Goal: Register for event/course

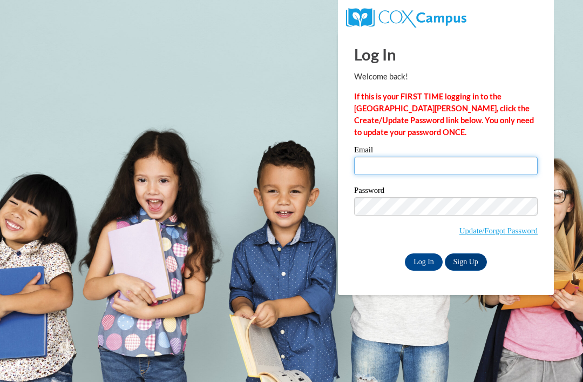
click at [408, 163] on input "Email" at bounding box center [446, 166] width 184 height 18
click at [363, 167] on input "Email" at bounding box center [446, 166] width 184 height 18
click at [395, 158] on input "Email" at bounding box center [446, 166] width 184 height 18
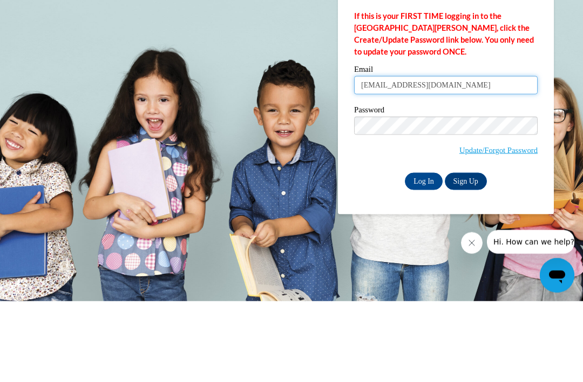
type input "starksapril83@yahoo.com"
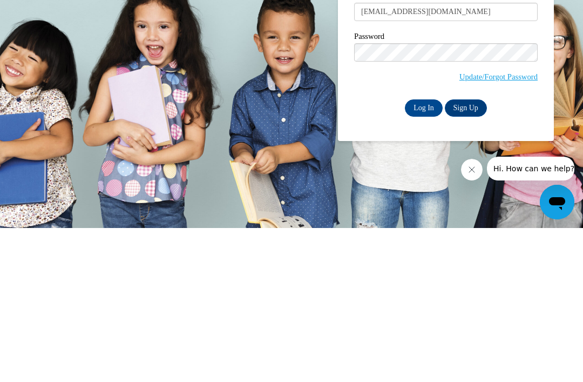
click at [466, 253] on link "Sign Up" at bounding box center [466, 261] width 42 height 17
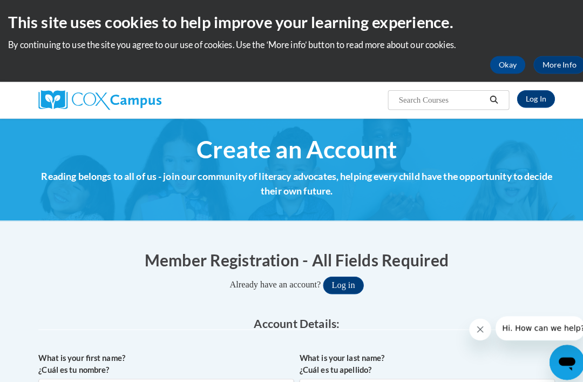
click at [343, 280] on button "Log in" at bounding box center [338, 280] width 40 height 17
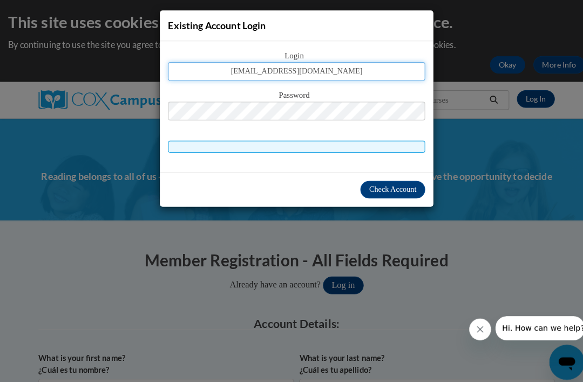
type input "starksapril83@yahoo.com"
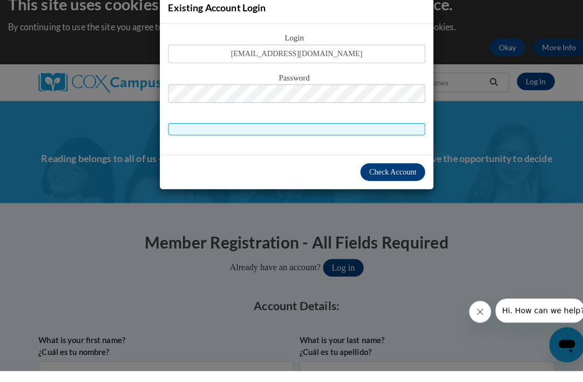
click at [397, 182] on span "Check Account" at bounding box center [386, 186] width 46 height 8
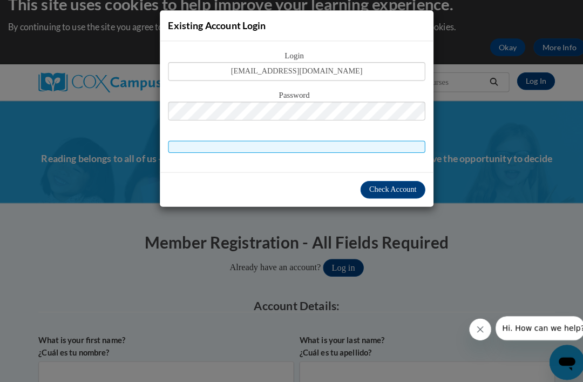
scroll to position [45, 0]
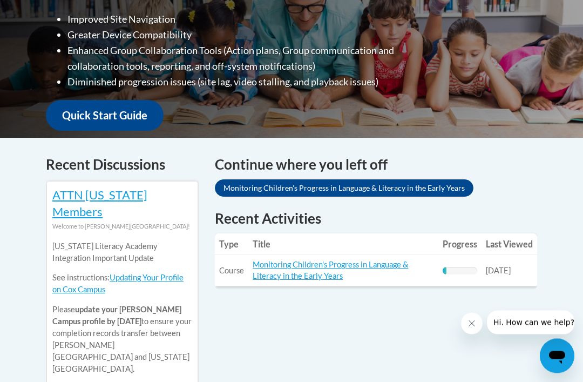
scroll to position [353, 0]
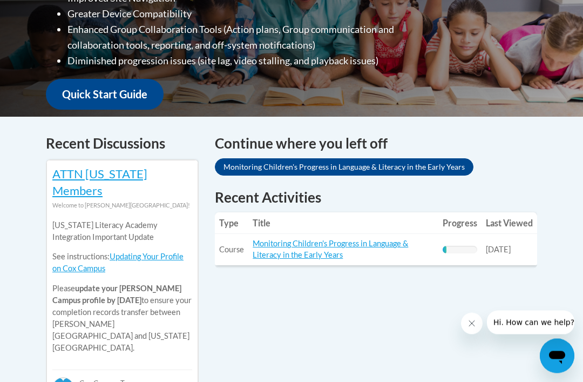
click at [338, 255] on link "Monitoring Children's Progress in Language & Literacy in the Early Years" at bounding box center [331, 249] width 156 height 21
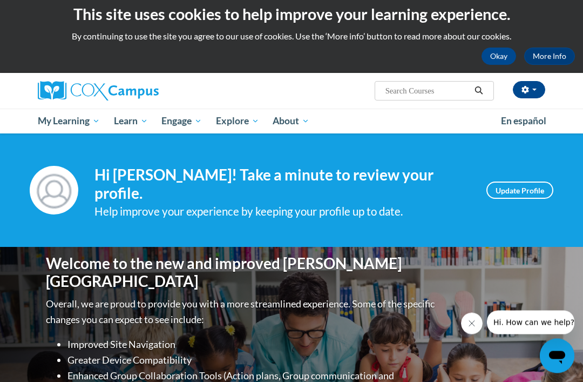
scroll to position [0, 0]
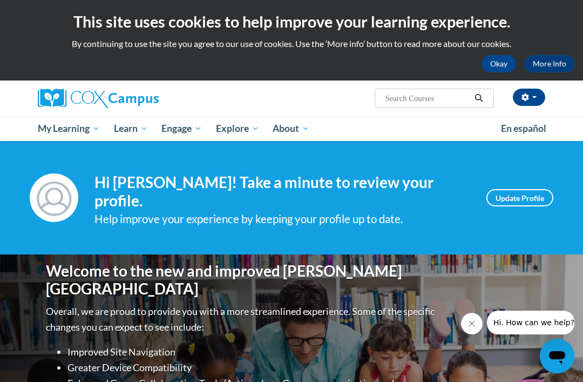
click at [0, 0] on span "PK-5 Structured Literacy Program" at bounding box center [0, 0] width 0 height 0
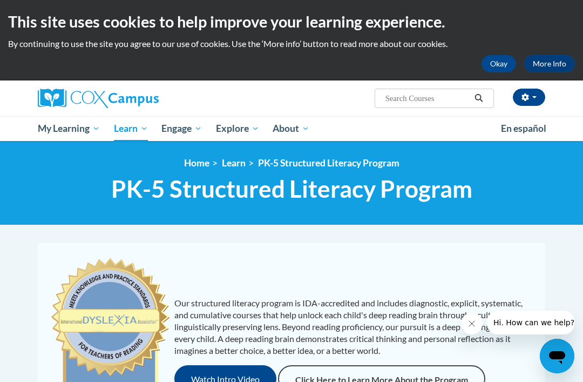
click at [293, 113] on div "Jacqueline Harris (America/Unknown UTC-04:00) My Profile Inbox My Transcripts L…" at bounding box center [292, 98] width 524 height 36
click at [0, 0] on span "Early Care and Learning" at bounding box center [0, 0] width 0 height 0
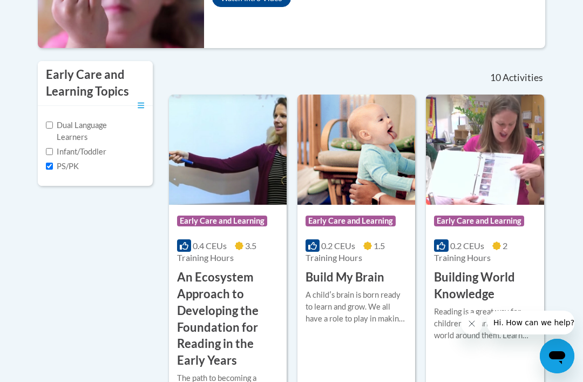
click at [50, 155] on input "Infant/Toddler" at bounding box center [49, 151] width 7 height 7
checkbox input "false"
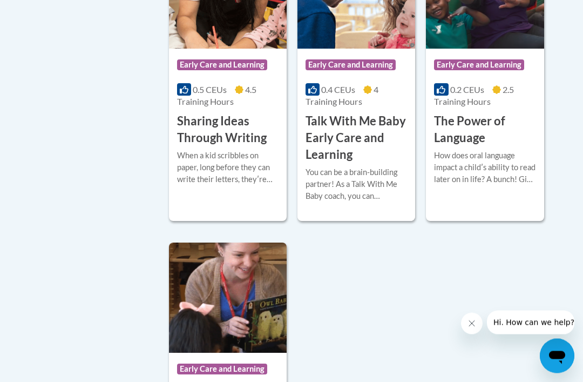
scroll to position [1156, 0]
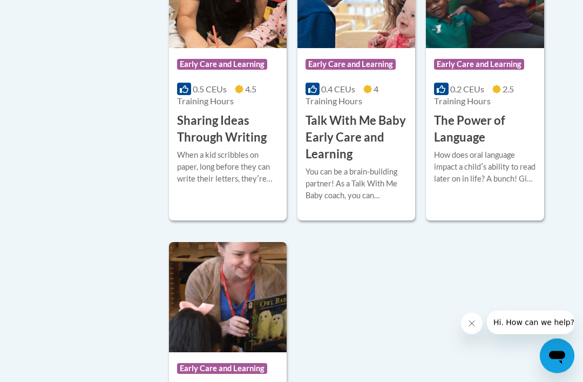
click at [188, 146] on h3 "Sharing Ideas Through Writing" at bounding box center [228, 129] width 102 height 33
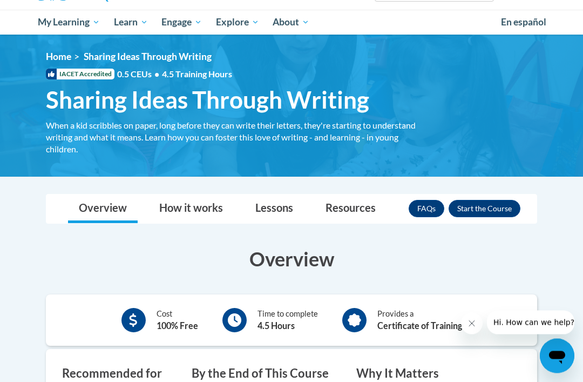
scroll to position [106, 0]
click at [506, 210] on button "Enroll" at bounding box center [485, 208] width 72 height 17
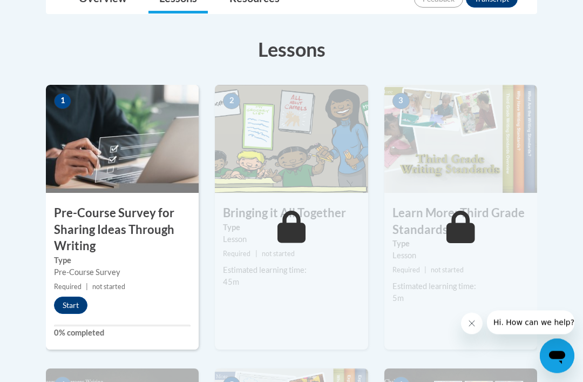
scroll to position [278, 0]
click at [75, 312] on button "Start" at bounding box center [70, 304] width 33 height 17
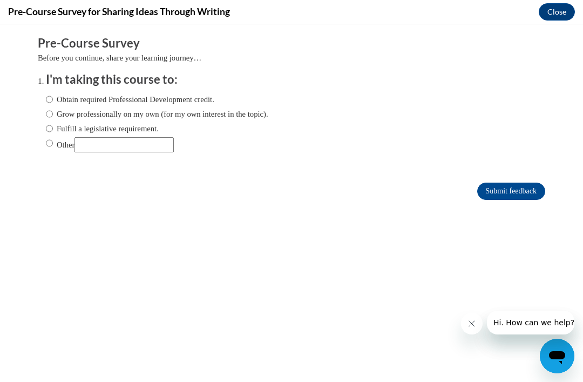
scroll to position [0, 0]
click at [53, 103] on input "Obtain required Professional Development credit." at bounding box center [49, 99] width 7 height 12
radio input "true"
click at [522, 190] on input "Submit feedback" at bounding box center [511, 191] width 68 height 17
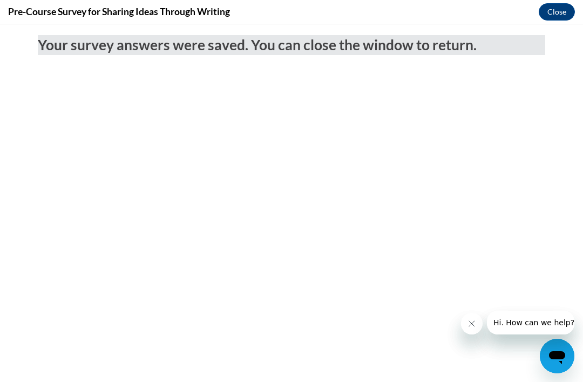
click at [561, 11] on button "Close" at bounding box center [557, 11] width 36 height 17
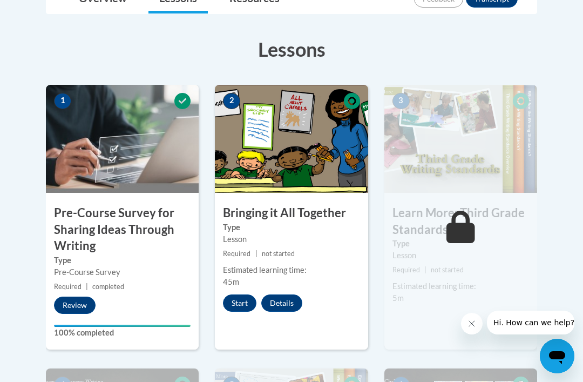
click at [238, 310] on button "Start" at bounding box center [239, 302] width 33 height 17
